Goal: Information Seeking & Learning: Find specific fact

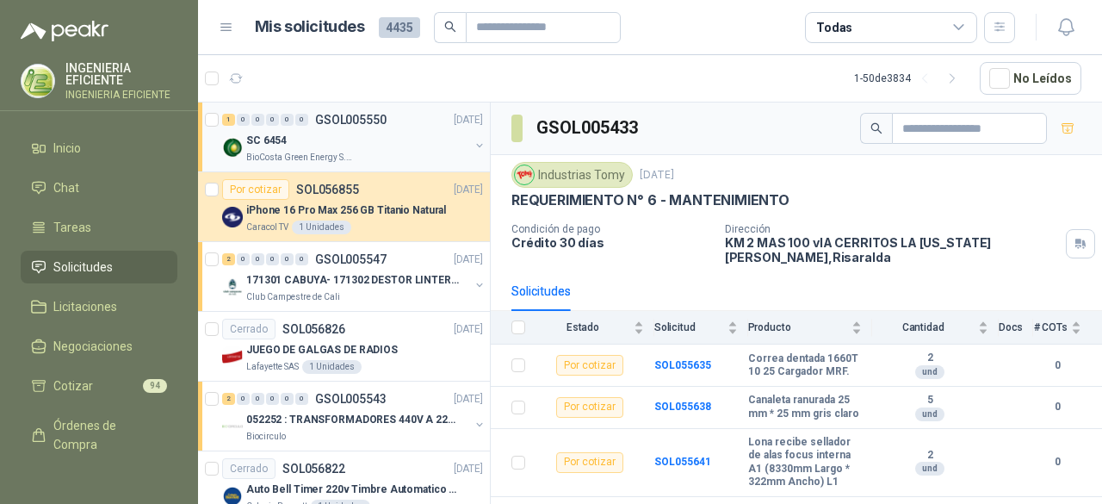
click at [388, 147] on div "SC 6454" at bounding box center [357, 140] width 223 height 21
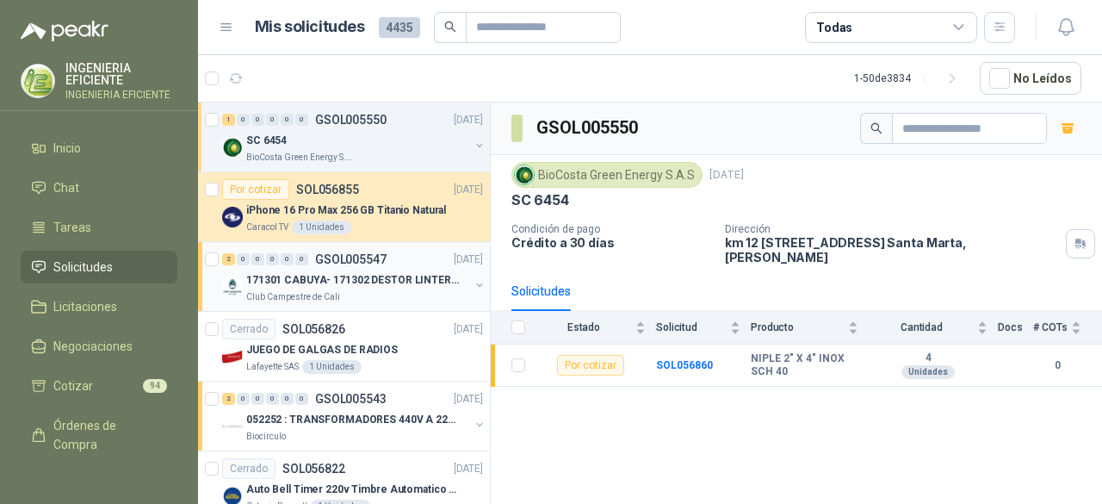
click at [386, 280] on p "171301 CABUYA- 171302 DESTOR LINTER- 171305 PINZA" at bounding box center [353, 280] width 214 height 16
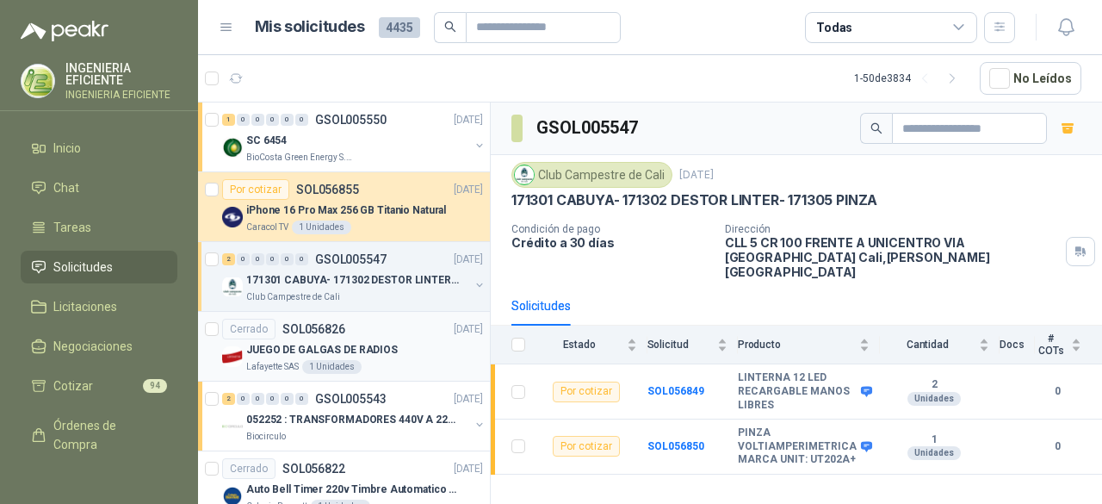
click at [439, 351] on div "JUEGO DE GALGAS DE RADIOS" at bounding box center [364, 349] width 237 height 21
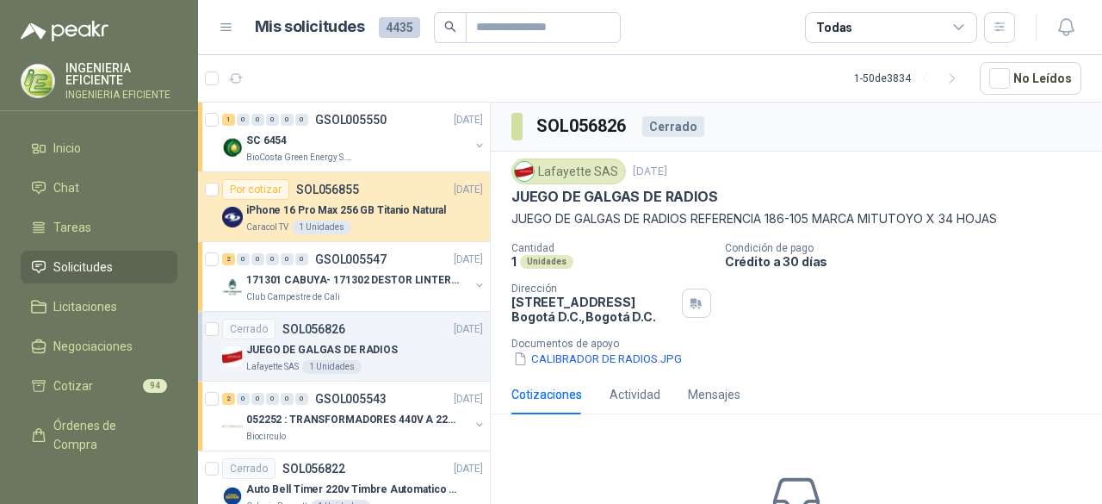
scroll to position [172, 0]
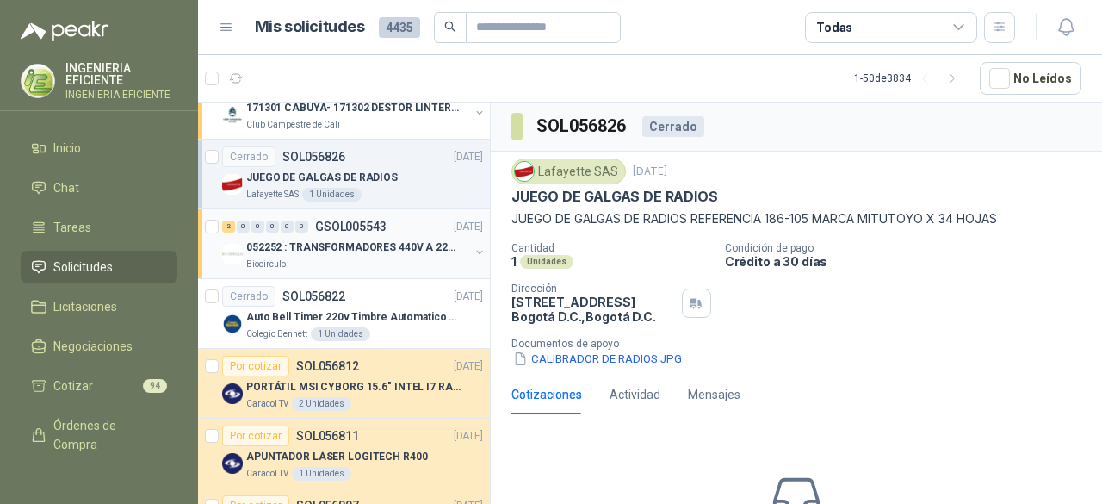
click at [418, 232] on div "2 0 0 0 0 0 GSOL005543 [DATE]" at bounding box center [354, 226] width 264 height 21
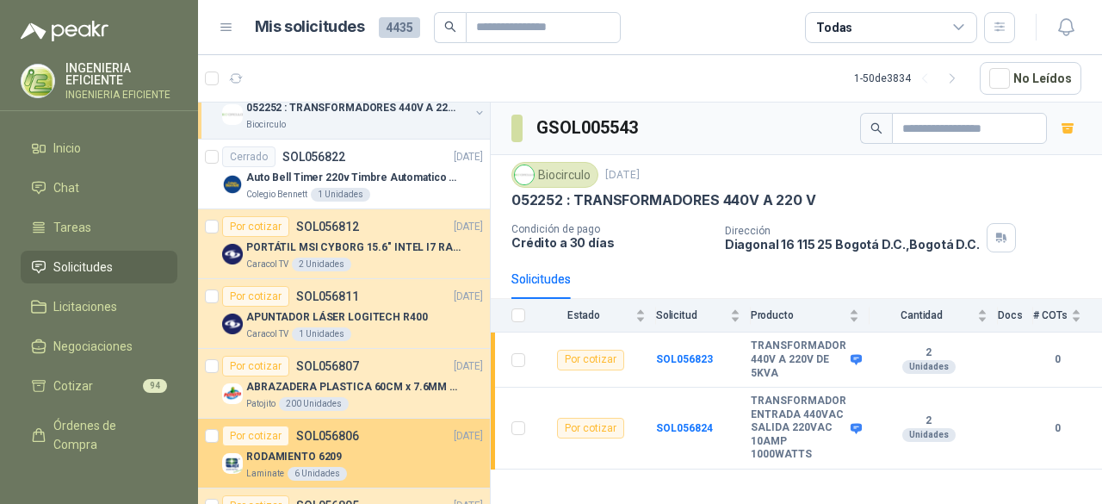
scroll to position [430, 0]
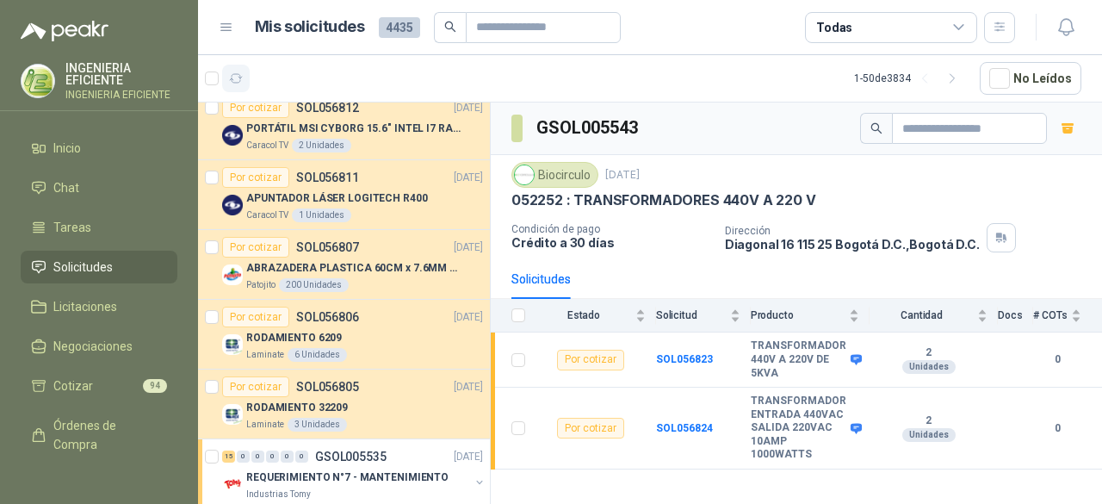
click at [230, 87] on button "button" at bounding box center [236, 79] width 28 height 28
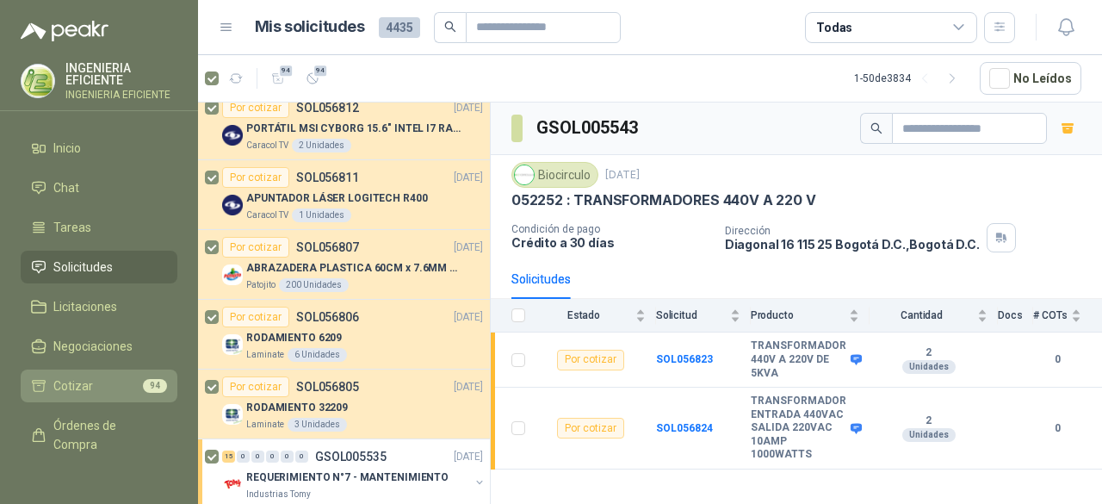
click at [67, 381] on span "Cotizar" at bounding box center [73, 385] width 40 height 19
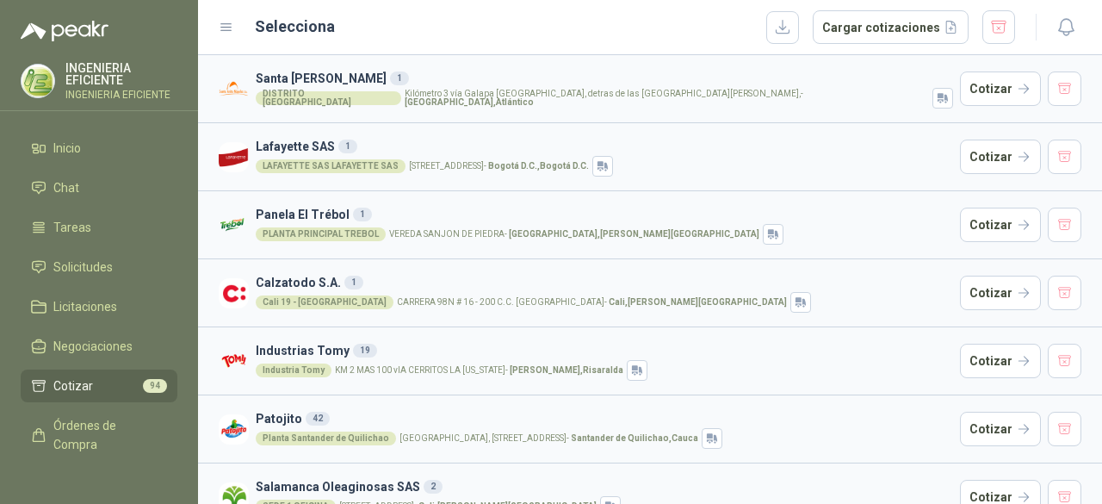
click at [795, 374] on div "Industria Tomy KM 2 MAS 100 vIA CERRITOS LA [US_STATE] - [GEOGRAPHIC_DATA] , [G…" at bounding box center [604, 370] width 697 height 21
click at [980, 352] on button "Cotizar" at bounding box center [1000, 360] width 81 height 34
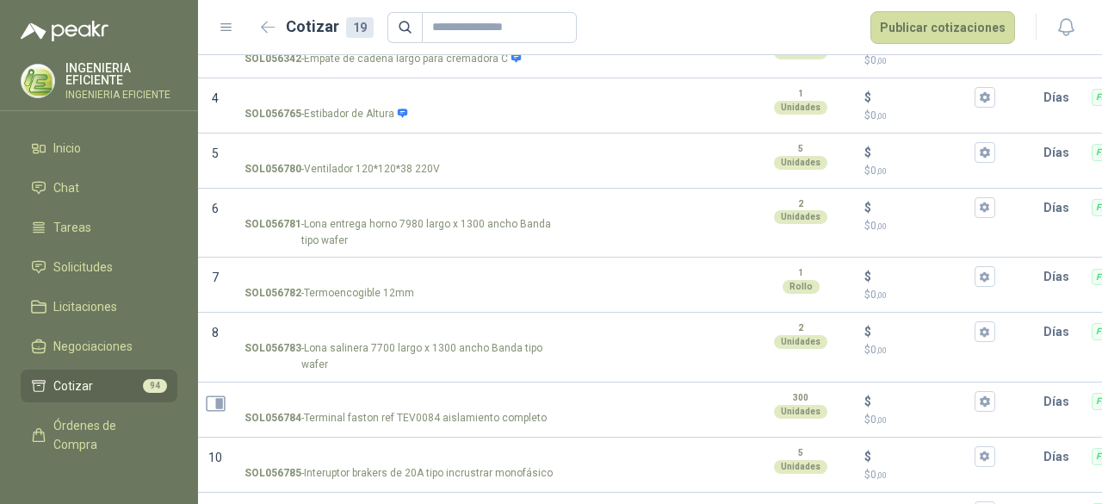
scroll to position [344, 0]
click at [110, 256] on link "Solicitudes" at bounding box center [99, 266] width 157 height 33
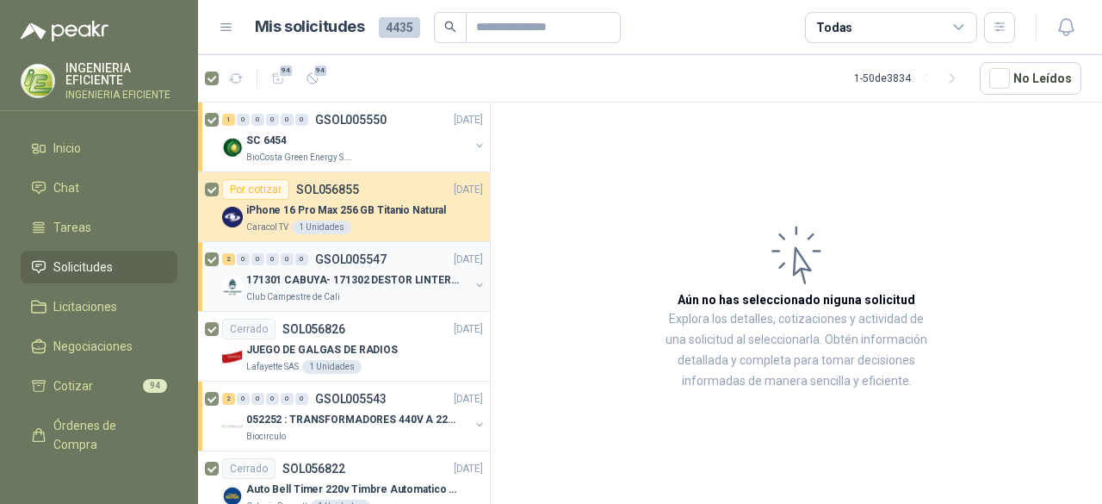
click at [336, 303] on div "2 0 0 0 0 0 GSOL005547 [DATE] 171301 [GEOGRAPHIC_DATA]- 171302 DESTOR LINTER- 1…" at bounding box center [344, 277] width 292 height 70
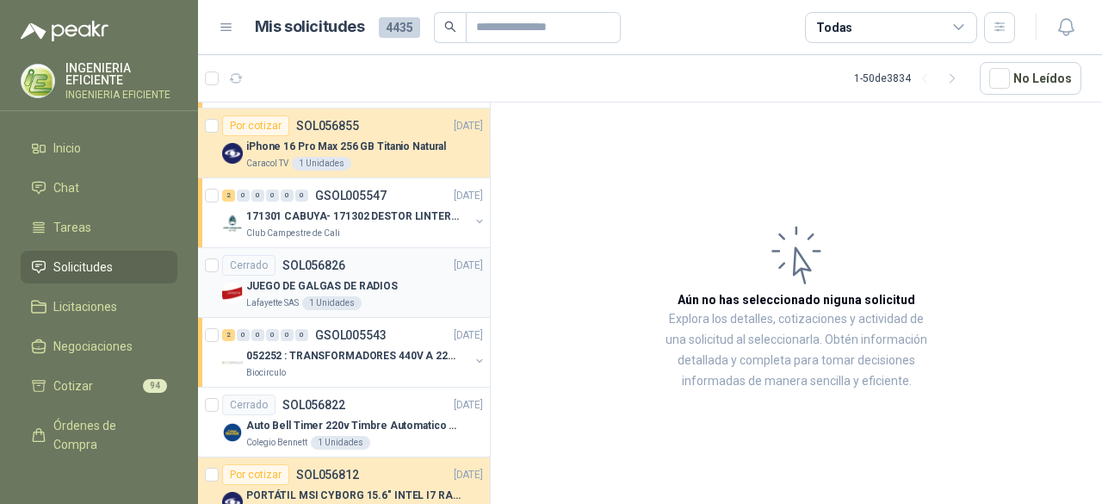
scroll to position [172, 0]
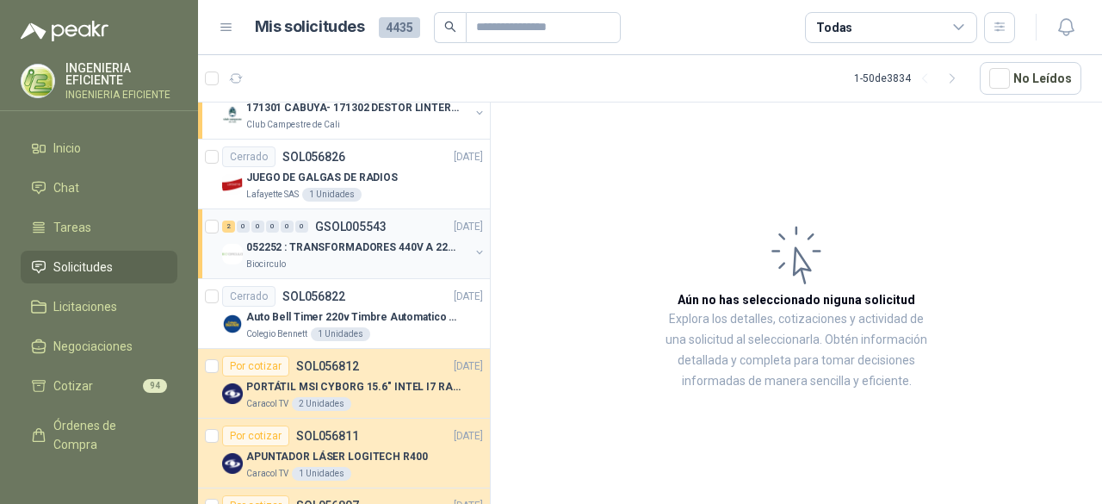
click at [446, 244] on p "052252 : TRANSFORMADORES 440V A 220 V" at bounding box center [353, 247] width 214 height 16
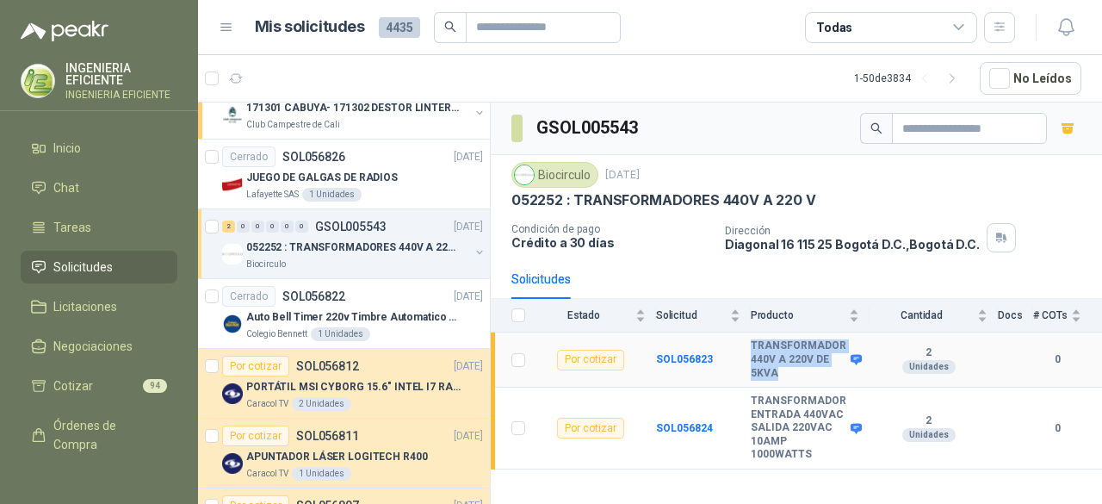
drag, startPoint x: 752, startPoint y: 340, endPoint x: 806, endPoint y: 370, distance: 61.3
click at [806, 370] on b "TRANSFORMADOR 440V A 220V DE 5KVA" at bounding box center [799, 359] width 96 height 40
copy b "TRANSFORMADOR 440V A 220V DE 5KVA"
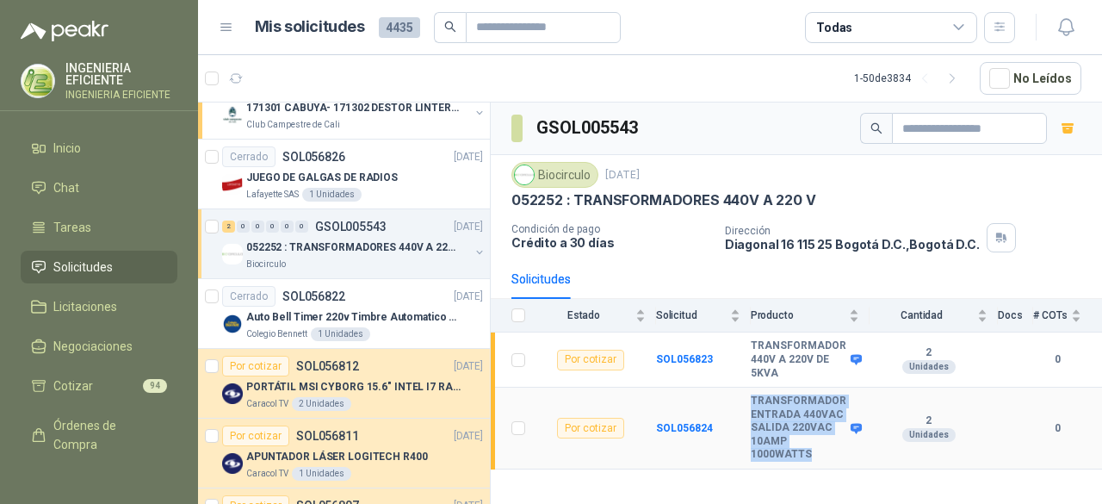
drag, startPoint x: 752, startPoint y: 394, endPoint x: 851, endPoint y: 442, distance: 109.7
click at [851, 442] on div "TRANSFORMADOR ENTRADA 440VAC SALIDA 220VAC 10AMP 1000WATTS" at bounding box center [805, 427] width 108 height 67
copy b "TRANSFORMADOR ENTRADA 440VAC SALIDA 220VAC 10AMP 1000WATTS"
